Goal: Task Accomplishment & Management: Use online tool/utility

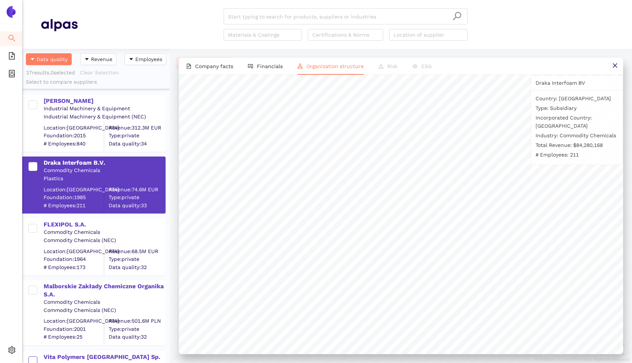
scroll to position [314, 148]
click at [16, 349] on div "Settings" at bounding box center [11, 351] width 22 height 15
click at [53, 302] on li "Internal Area" at bounding box center [52, 296] width 61 height 15
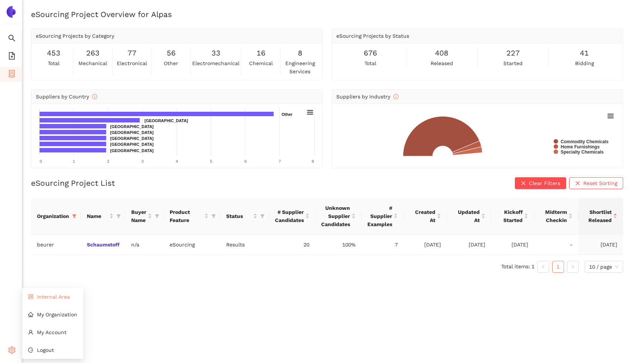
click at [53, 299] on span "Internal Area" at bounding box center [53, 297] width 33 height 6
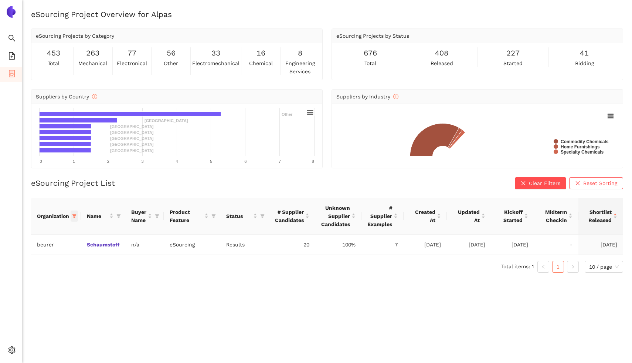
click at [76, 218] on span at bounding box center [74, 215] width 7 height 11
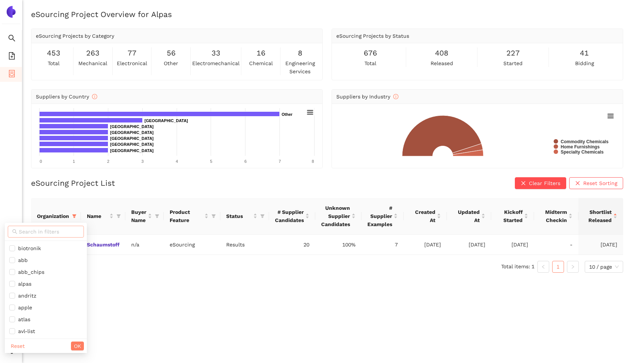
click at [50, 235] on span at bounding box center [46, 232] width 76 height 12
type input "daw"
click at [7, 51] on li "eSourcing Templates" at bounding box center [11, 56] width 22 height 15
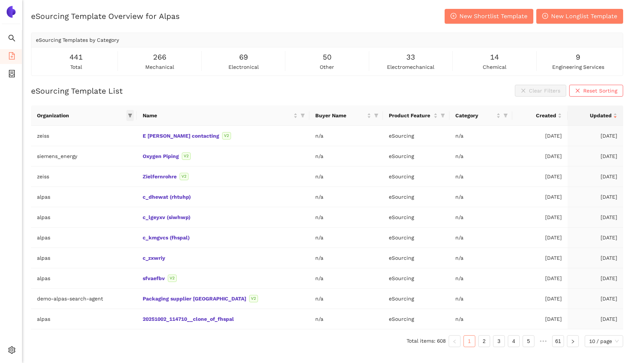
click at [132, 116] on icon "filter" at bounding box center [130, 115] width 4 height 4
click at [84, 126] on span at bounding box center [100, 131] width 78 height 12
type input "daw"
click at [171, 91] on div "eSourcing Template List Clear Filters Reset Sorting" at bounding box center [327, 91] width 593 height 12
click at [505, 15] on span "New Shortlist Template" at bounding box center [494, 15] width 68 height 9
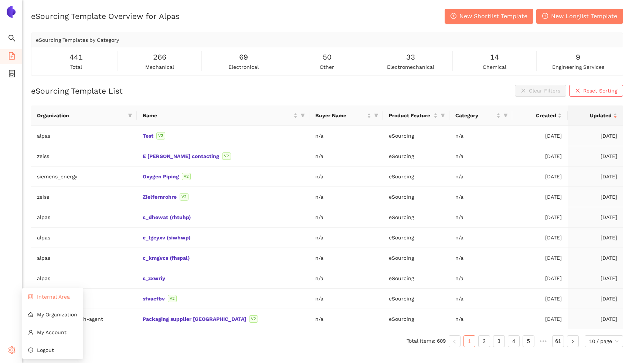
click at [57, 299] on span "Internal Area" at bounding box center [53, 297] width 33 height 6
